Goal: Information Seeking & Learning: Find specific fact

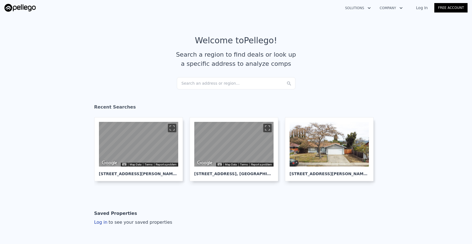
click at [243, 81] on div "Search an address or region..." at bounding box center [236, 83] width 119 height 12
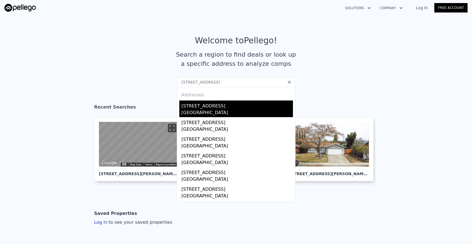
type input "[STREET_ADDRESS]"
click at [232, 102] on div "[STREET_ADDRESS]" at bounding box center [237, 104] width 111 height 9
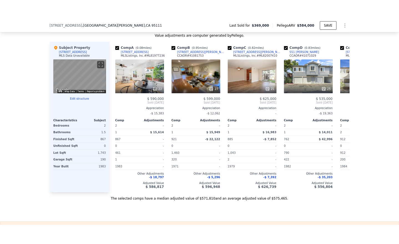
scroll to position [556, 0]
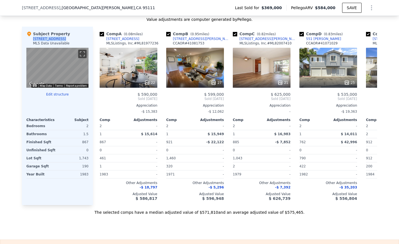
drag, startPoint x: 67, startPoint y: 40, endPoint x: 32, endPoint y: 39, distance: 34.9
click at [32, 40] on div "Subject Property [STREET_ADDRESS] MLS Data Unavailable" at bounding box center [57, 39] width 62 height 17
copy div "[STREET_ADDRESS]"
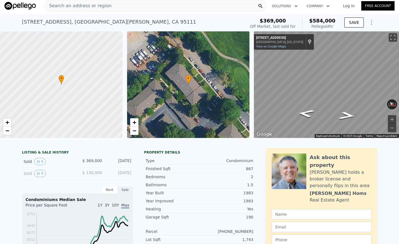
scroll to position [0, 0]
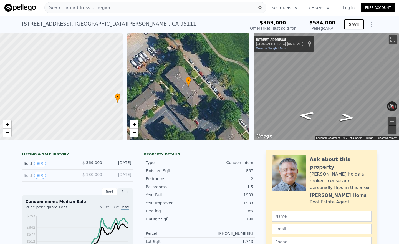
drag, startPoint x: 24, startPoint y: 68, endPoint x: 80, endPoint y: 84, distance: 58.6
click at [80, 84] on div at bounding box center [61, 87] width 147 height 128
